Goal: Book appointment/travel/reservation

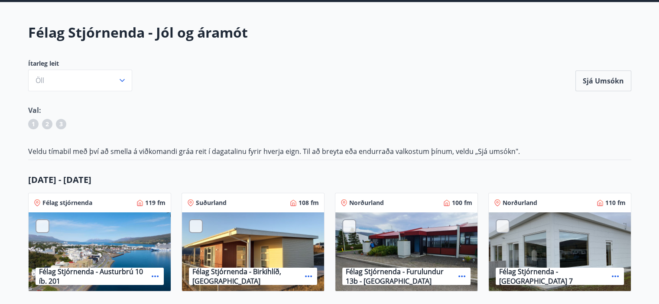
scroll to position [87, 0]
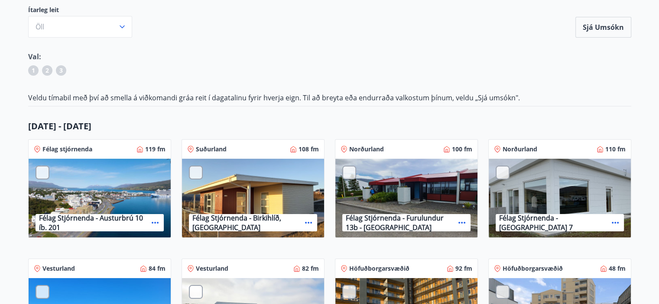
click at [124, 191] on div "Félag Stjórnenda - Austurbrú 10 íb. 201" at bounding box center [100, 199] width 142 height 80
click at [158, 221] on icon at bounding box center [155, 223] width 10 height 10
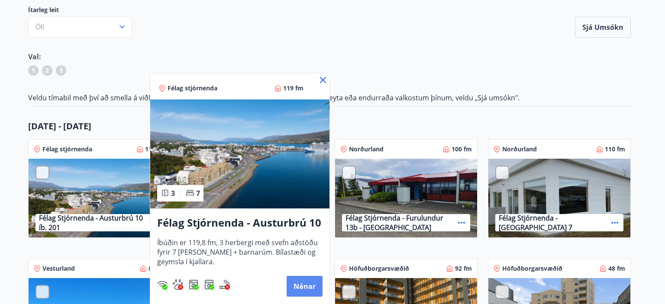
click at [296, 286] on button "Nánar" at bounding box center [305, 286] width 36 height 21
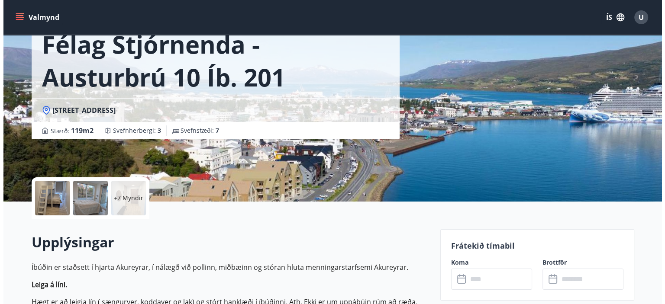
scroll to position [130, 0]
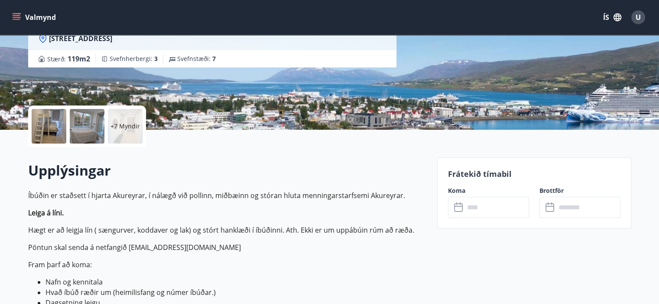
click at [123, 126] on p "+7 Myndir" at bounding box center [124, 126] width 29 height 9
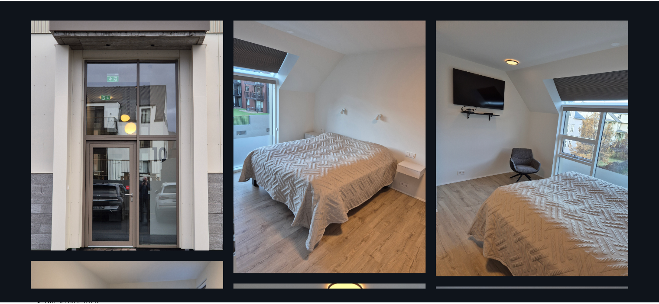
scroll to position [0, 0]
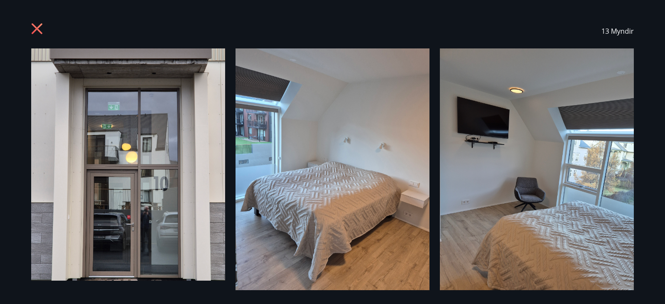
click at [40, 25] on icon at bounding box center [37, 28] width 11 height 11
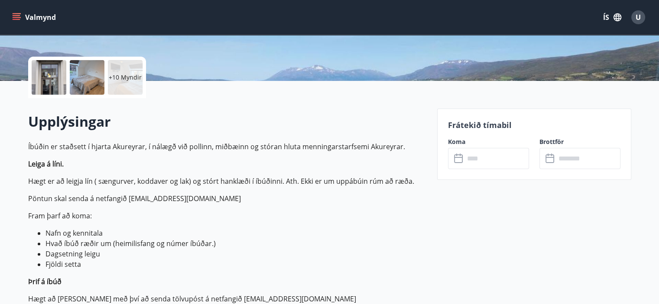
scroll to position [260, 0]
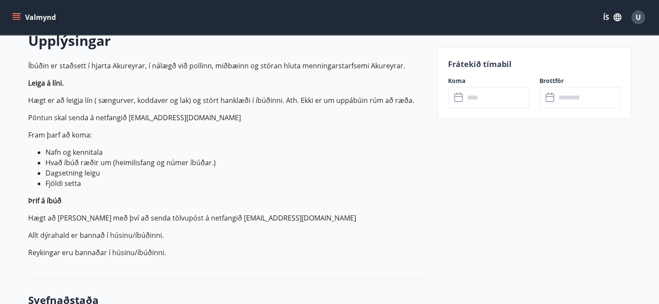
click at [474, 100] on input "text" at bounding box center [496, 97] width 65 height 21
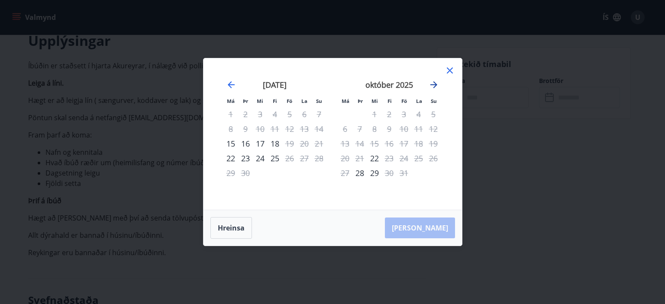
click at [432, 83] on icon "Move forward to switch to the next month." at bounding box center [434, 85] width 10 height 10
click at [433, 84] on icon "Move forward to switch to the next month." at bounding box center [434, 85] width 10 height 10
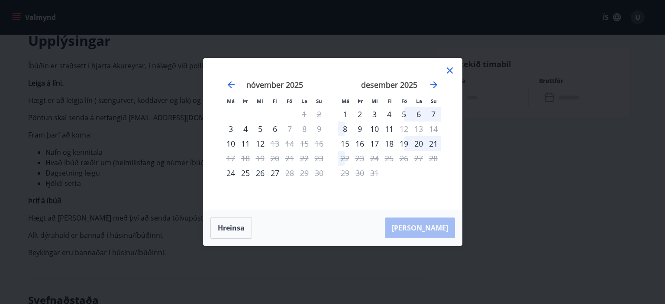
click at [452, 67] on icon at bounding box center [450, 70] width 10 height 10
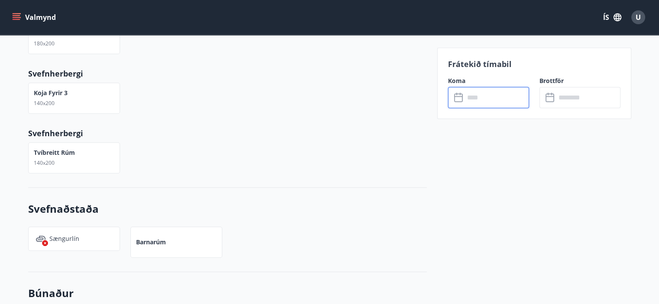
scroll to position [602, 0]
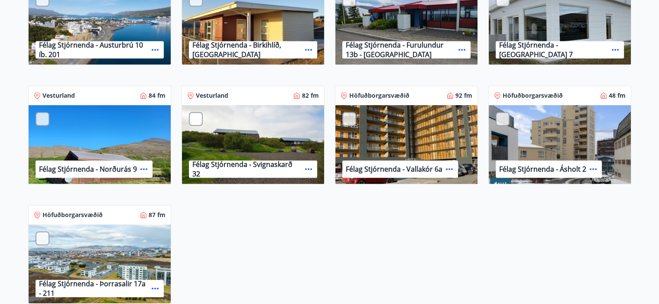
scroll to position [693, 0]
